Goal: Check status

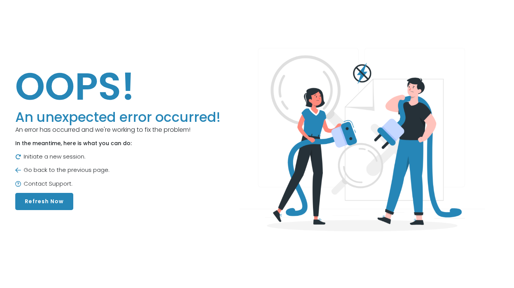
click at [43, 200] on button "Refresh Now" at bounding box center [44, 201] width 58 height 17
